Goal: Book appointment/travel/reservation

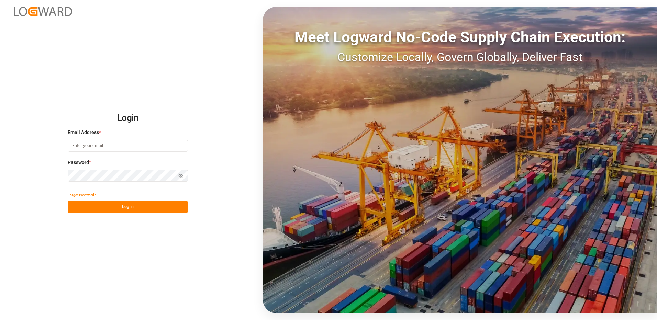
type input "[EMAIL_ADDRESS][DOMAIN_NAME]"
click at [124, 209] on button "Log In" at bounding box center [128, 207] width 120 height 12
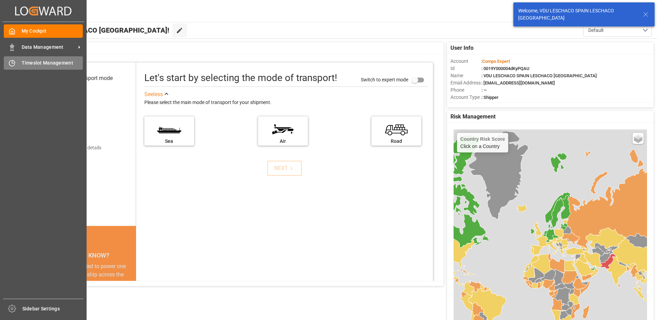
click at [17, 62] on div "Timeslot Management Timeslot Management" at bounding box center [43, 62] width 79 height 13
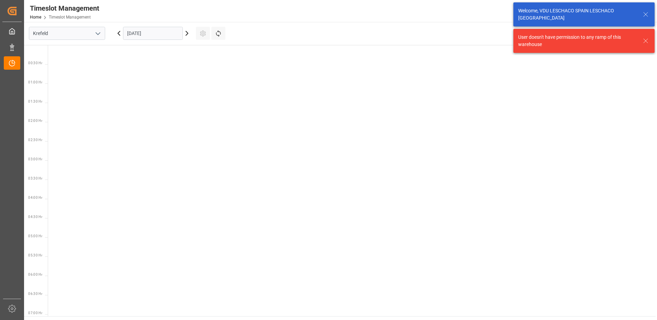
scroll to position [549, 0]
click at [89, 34] on input "Krefeld" at bounding box center [67, 33] width 76 height 13
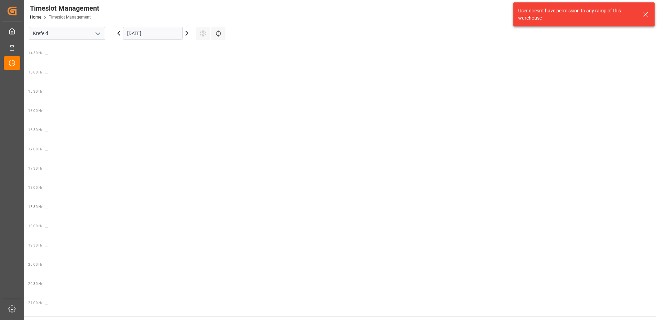
click at [96, 32] on icon "open menu" at bounding box center [98, 34] width 8 height 8
click at [70, 80] on div "La Vall d [PERSON_NAME]" at bounding box center [67, 79] width 76 height 15
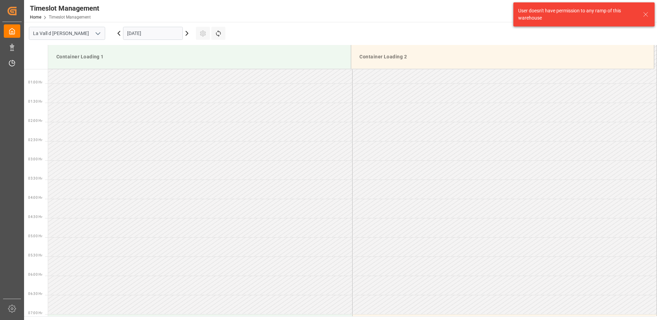
scroll to position [573, 0]
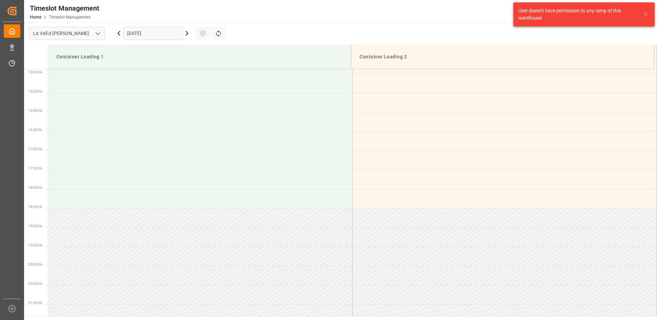
click at [170, 26] on div "[DATE]" at bounding box center [153, 33] width 86 height 23
click at [155, 38] on input "[DATE]" at bounding box center [153, 33] width 60 height 13
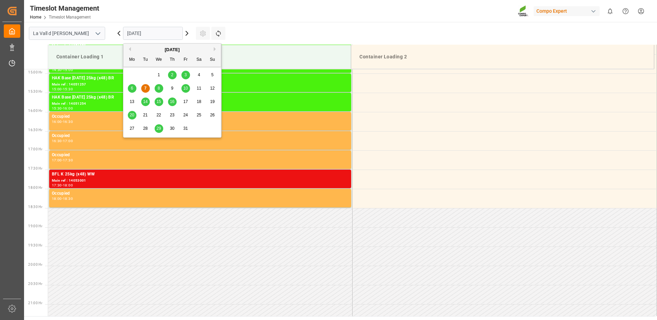
click at [185, 89] on span "10" at bounding box center [185, 88] width 4 height 5
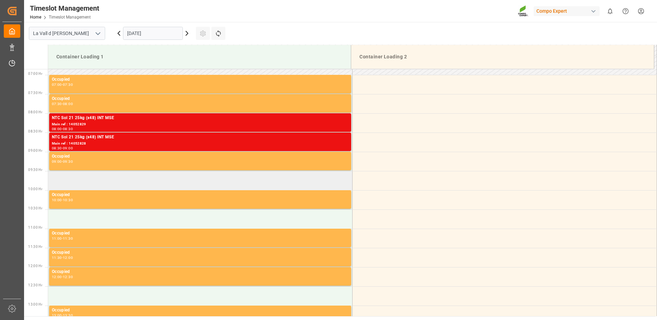
scroll to position [229, 0]
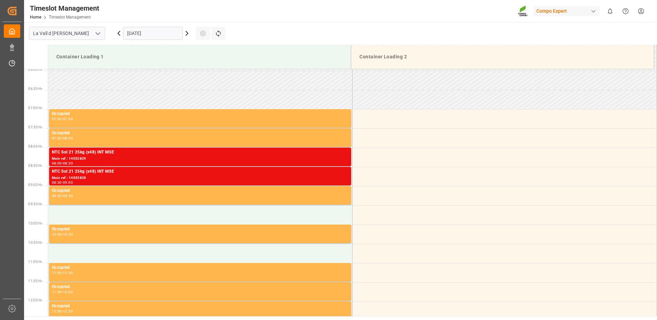
click at [167, 32] on input "[DATE]" at bounding box center [153, 33] width 60 height 13
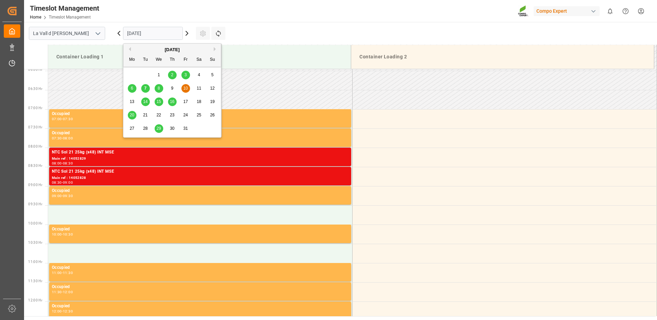
click at [146, 101] on span "14" at bounding box center [145, 101] width 4 height 5
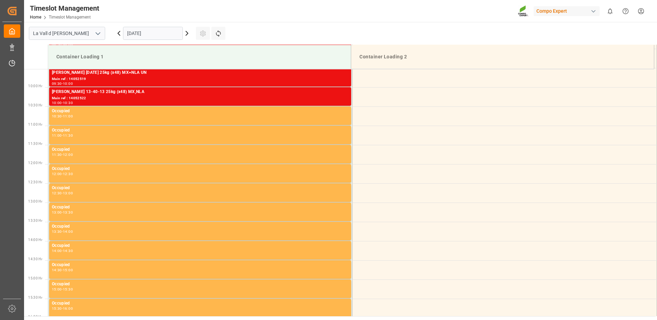
scroll to position [539, 0]
